Goal: Check status

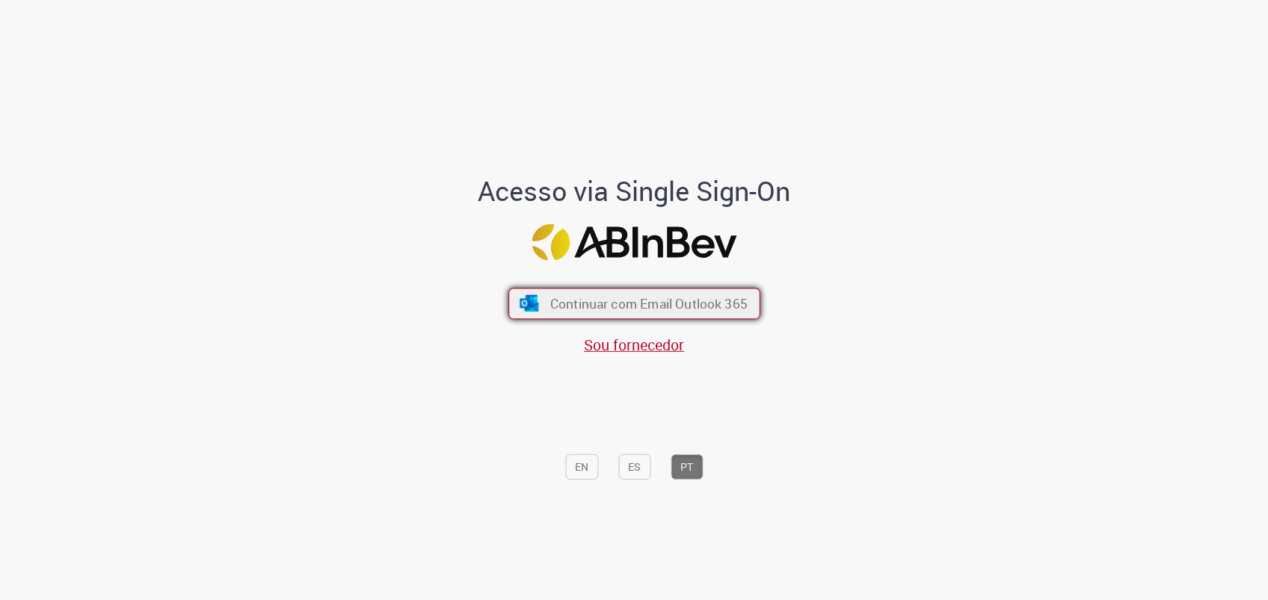
click at [621, 311] on span "Continuar com Email Outlook 365" at bounding box center [648, 303] width 197 height 17
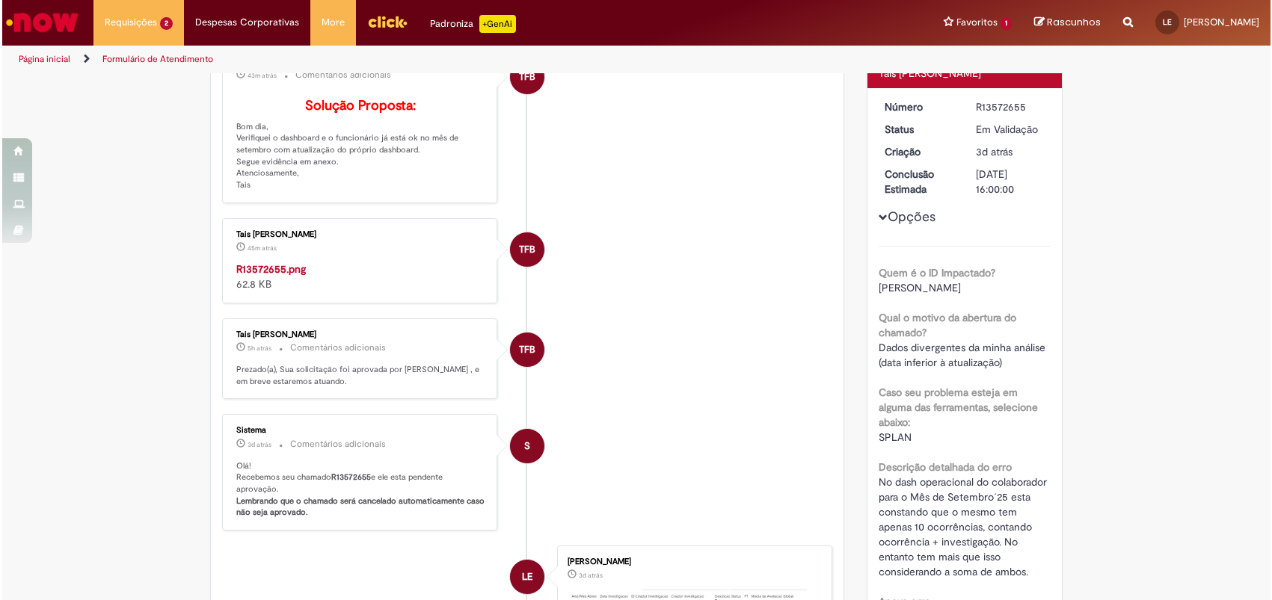
scroll to position [177, 0]
drag, startPoint x: 339, startPoint y: 345, endPoint x: 130, endPoint y: 366, distance: 209.8
click at [130, 366] on div "Verificar Código de Barras Aguardando Aprovação Aguardando atendimento Em andam…" at bounding box center [634, 415] width 1268 height 1035
click at [340, 262] on img "Histórico de tíquete" at bounding box center [358, 262] width 249 height 0
click at [697, 66] on ul "Página inicial Formulário de Atendimento" at bounding box center [422, 60] width 823 height 28
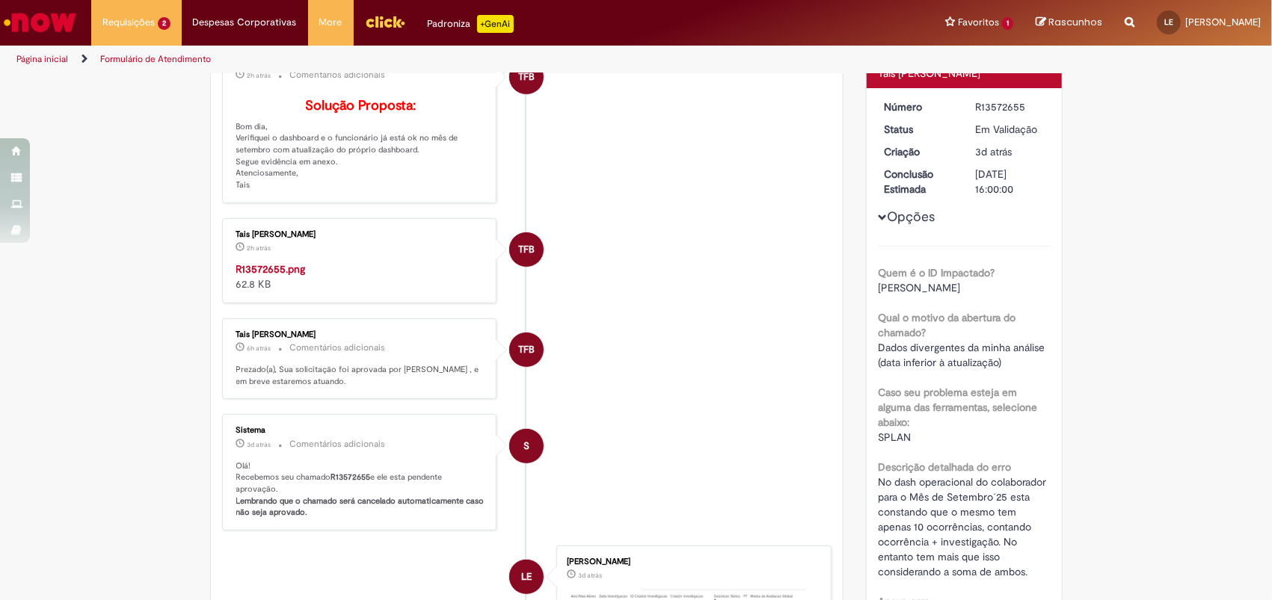
click at [724, 195] on li "TFB Tais Folhadella Barbosa Bellagamba 2h atrás 2 horas atrás Comentários adici…" at bounding box center [527, 125] width 610 height 158
